Goal: Find specific page/section: Find specific page/section

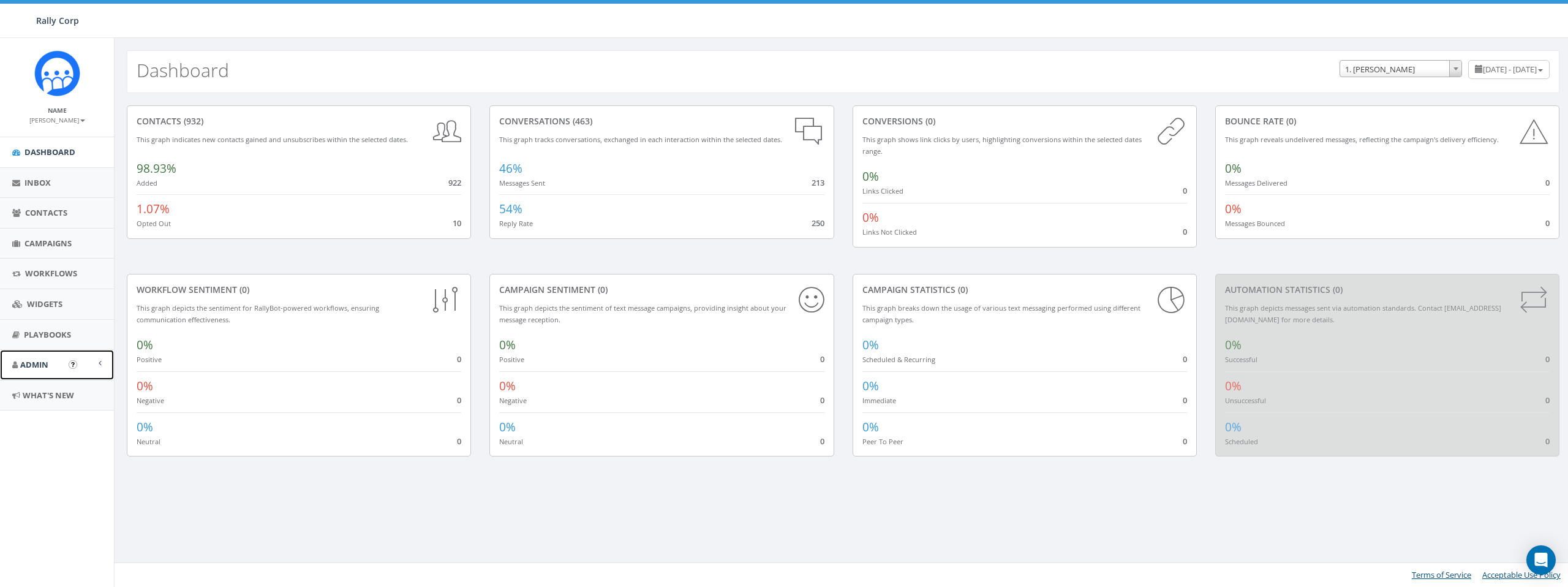
click at [55, 364] on link "Admin" at bounding box center [57, 364] width 114 height 30
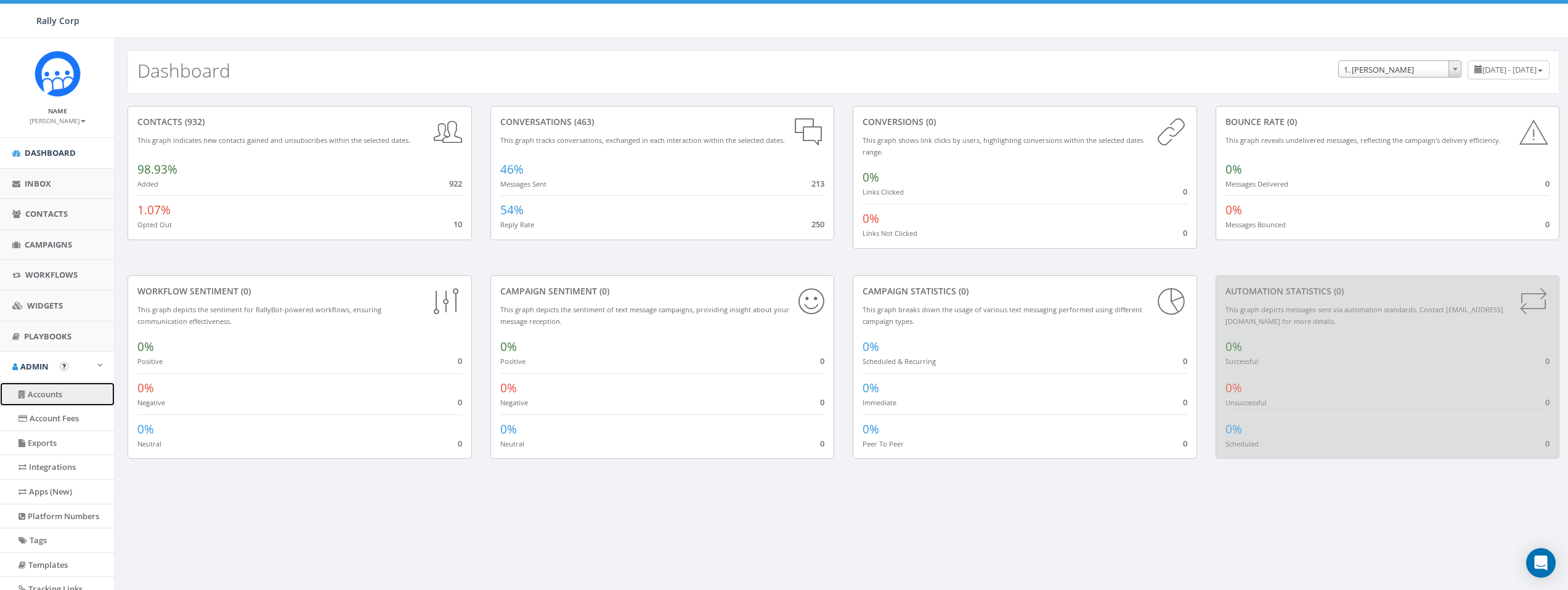
click at [55, 397] on link "Accounts" at bounding box center [57, 395] width 115 height 24
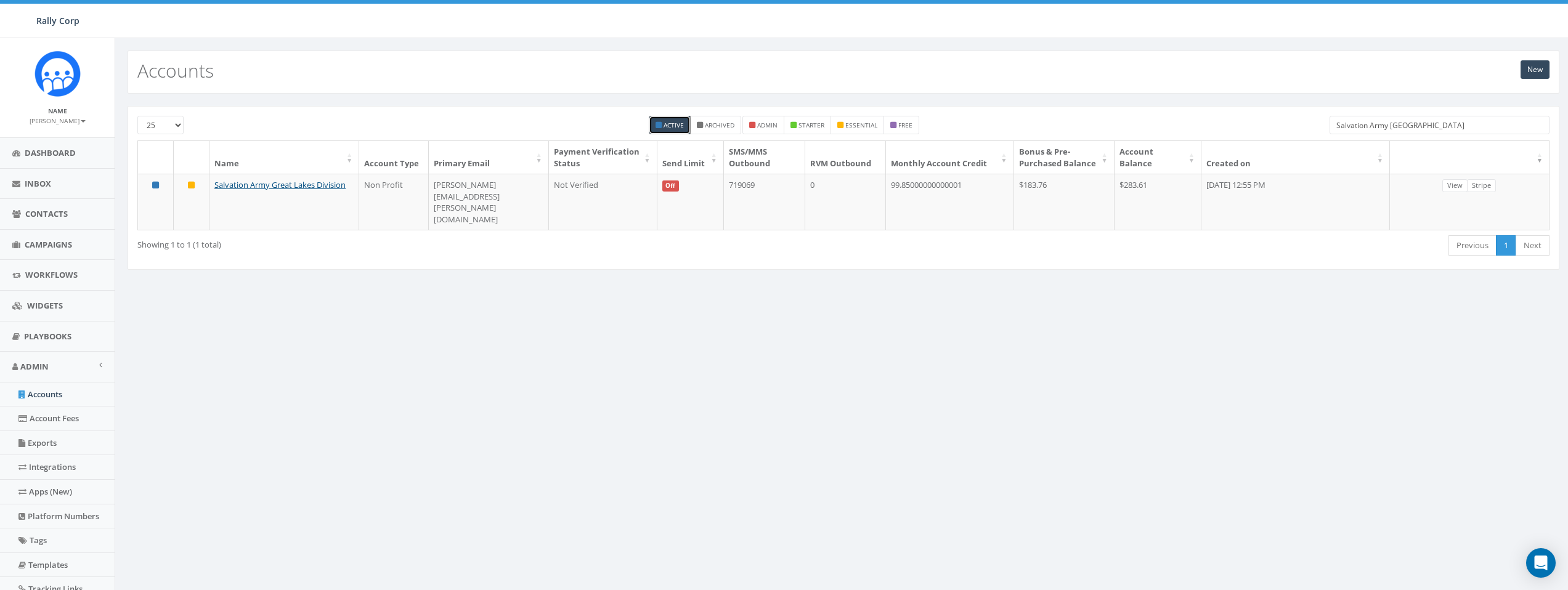
click at [1477, 127] on input "Salvation Army Great Lakes" at bounding box center [1439, 125] width 220 height 18
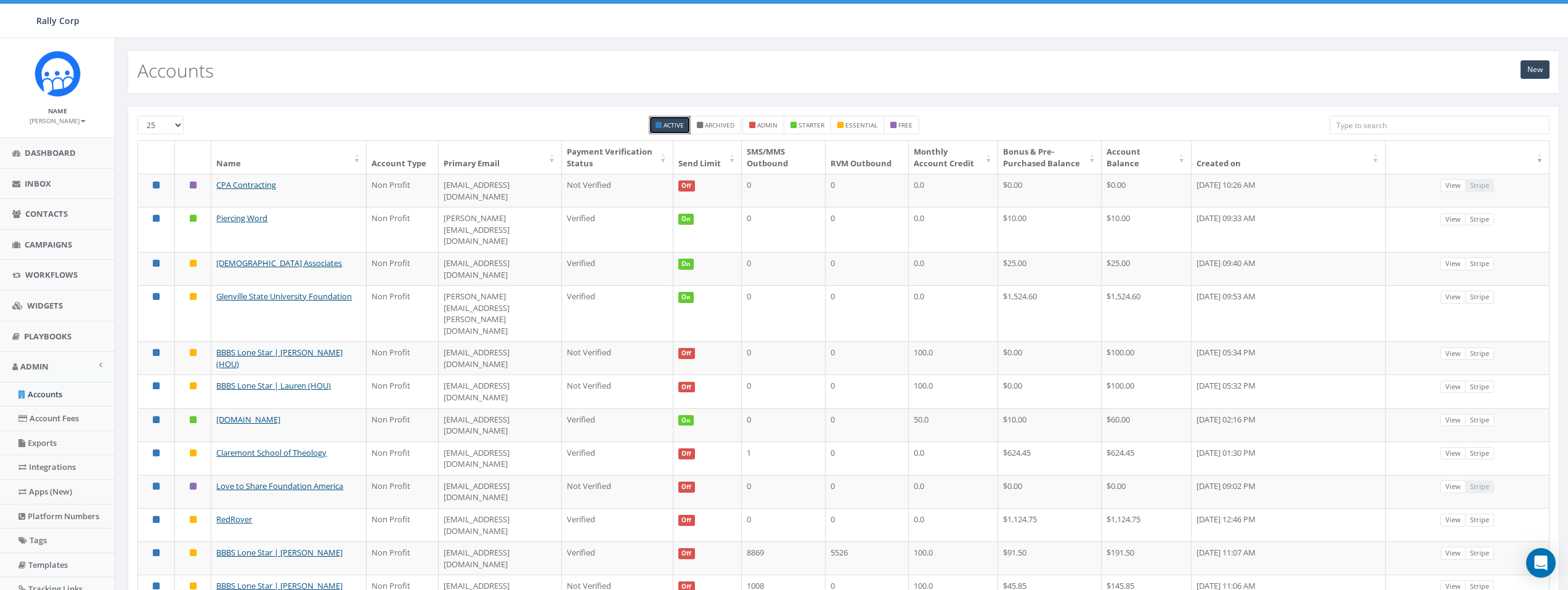
click at [670, 92] on div "New Accounts" at bounding box center [843, 72] width 1432 height 43
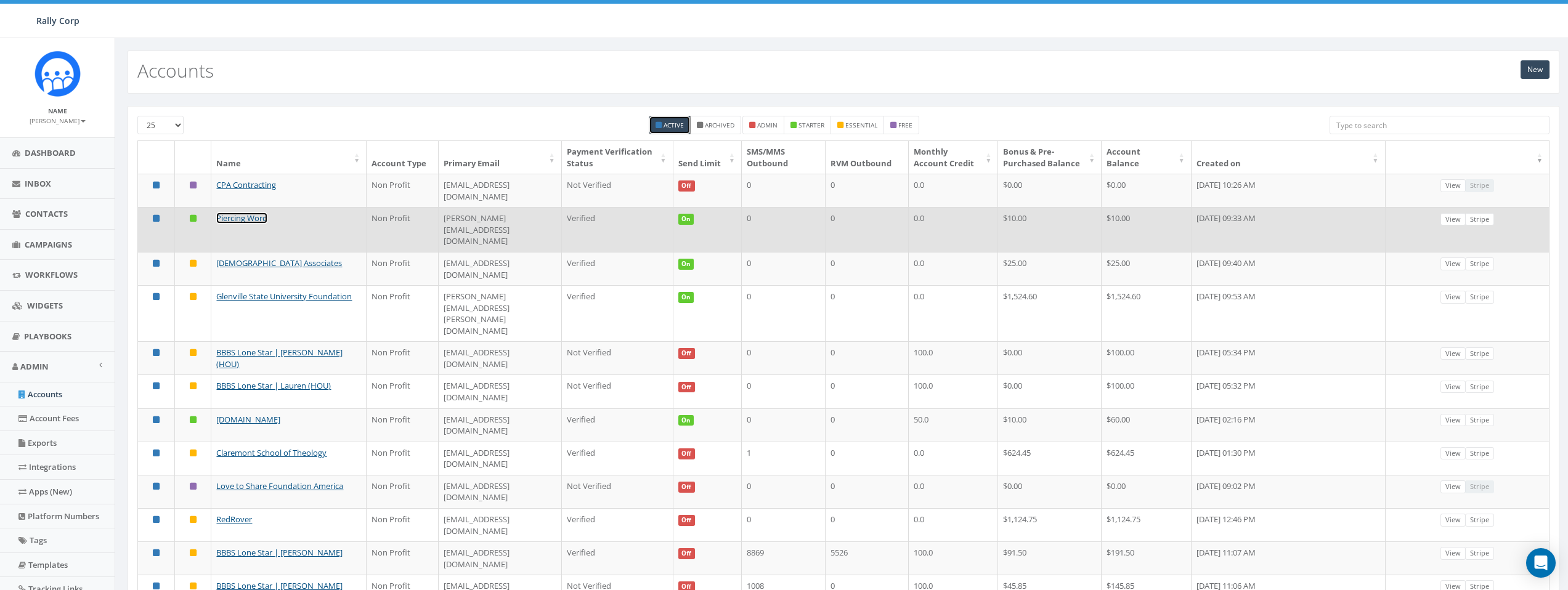
click at [242, 217] on link "Piercing Word" at bounding box center [242, 218] width 51 height 11
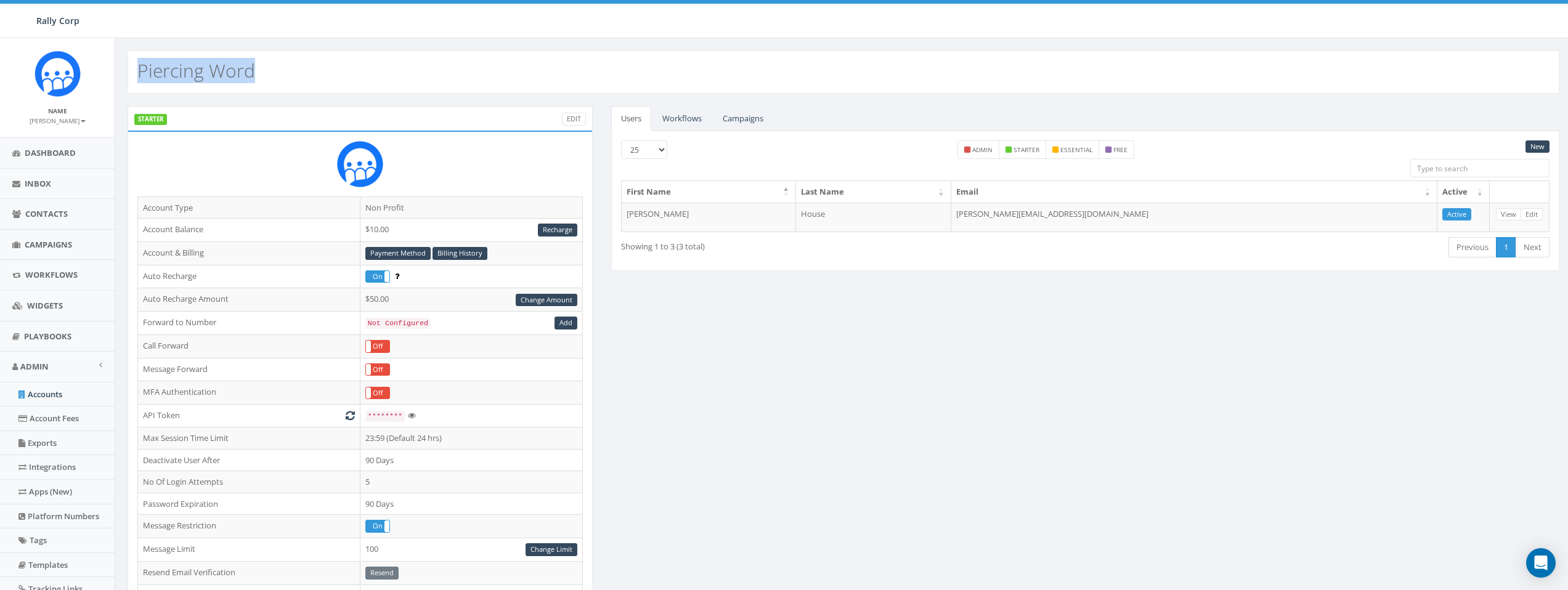
drag, startPoint x: 262, startPoint y: 68, endPoint x: 125, endPoint y: 75, distance: 137.2
click at [125, 75] on div "Piercing Word" at bounding box center [844, 66] width 1457 height 55
copy h2 "Piercing Word"
click at [242, 35] on div "Rally Corp Rally Corp Profile Sign Out 0.00 % of Available Amount Used You have…" at bounding box center [784, 19] width 1568 height 38
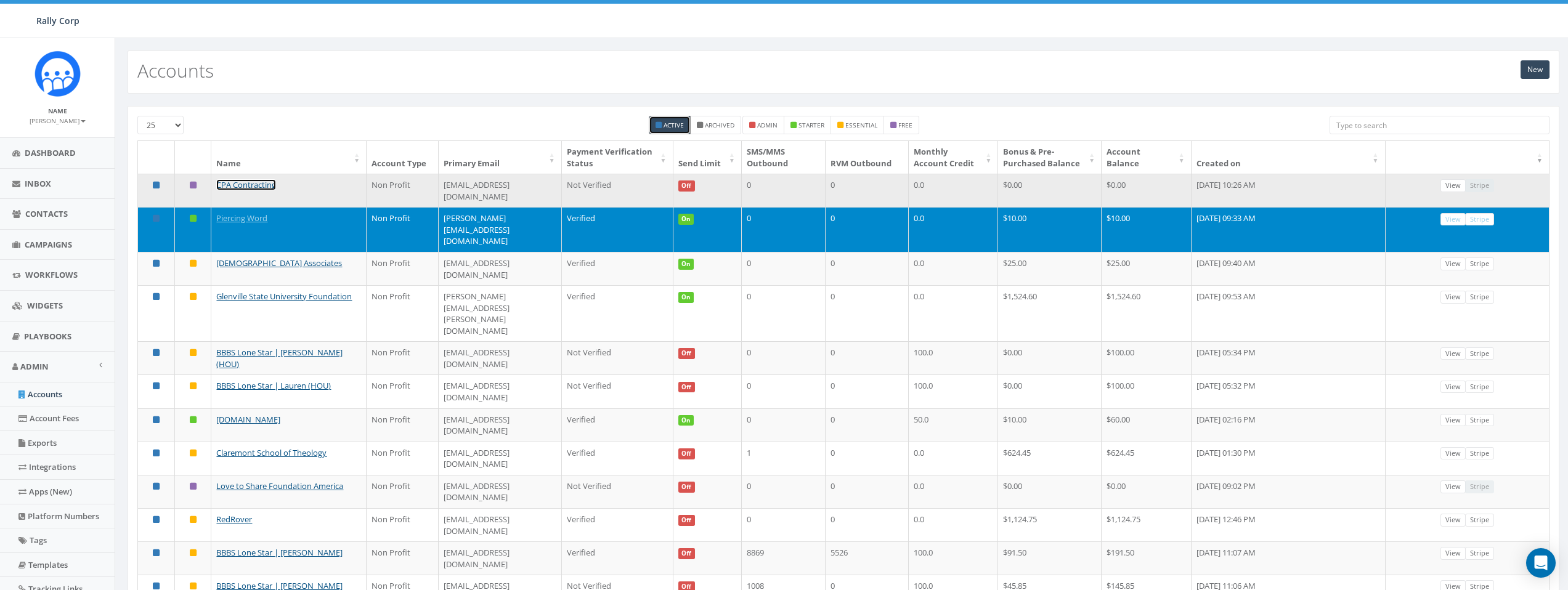
click at [255, 191] on link "CPA Contracting" at bounding box center [246, 185] width 60 height 11
